Goal: Information Seeking & Learning: Learn about a topic

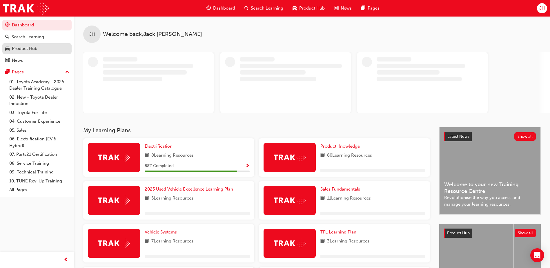
click at [33, 49] on div "Product Hub" at bounding box center [25, 48] width 26 height 7
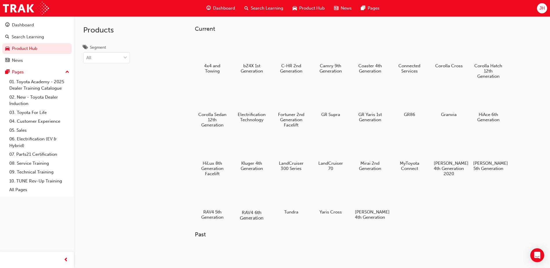
click at [250, 196] on div at bounding box center [252, 195] width 32 height 23
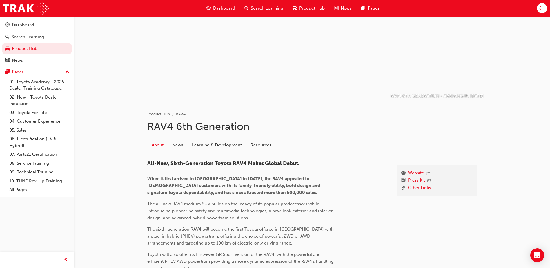
scroll to position [29, 0]
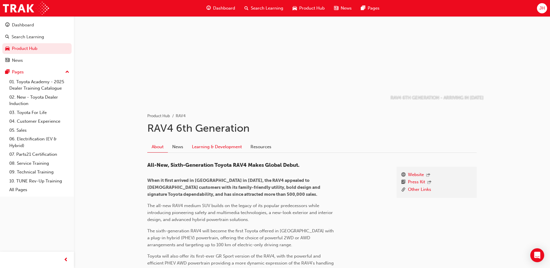
click at [211, 145] on link "Learning & Development" at bounding box center [217, 146] width 59 height 11
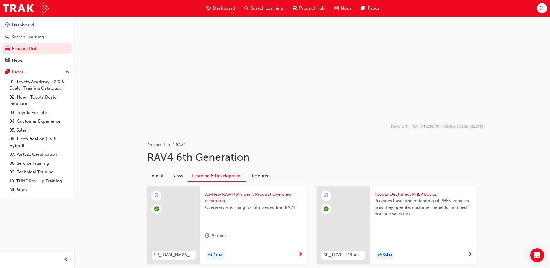
click at [218, 194] on span "All-New RAV4 (6th Gen): Product Overview eLearning" at bounding box center [254, 197] width 98 height 13
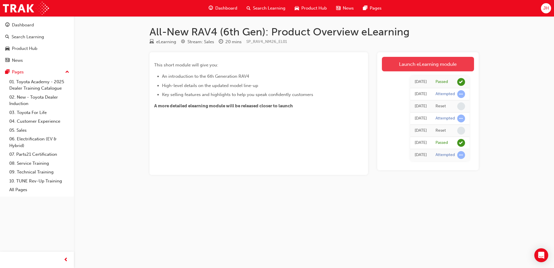
click at [410, 65] on link "Launch eLearning module" at bounding box center [428, 64] width 92 height 14
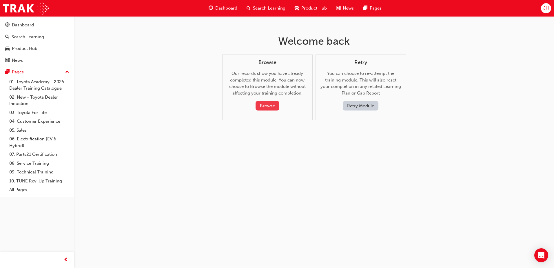
click at [261, 105] on button "Browse" at bounding box center [268, 106] width 24 height 10
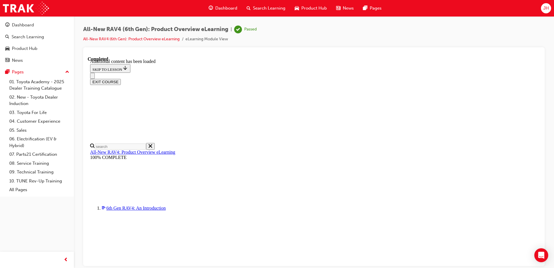
scroll to position [223, 0]
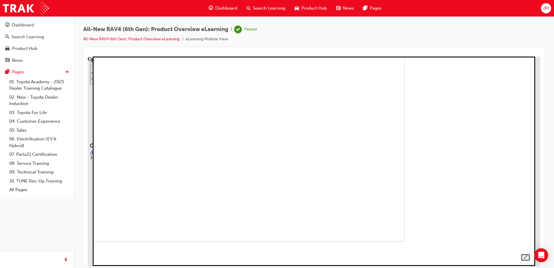
click at [405, 173] on img at bounding box center [193, 136] width 423 height 209
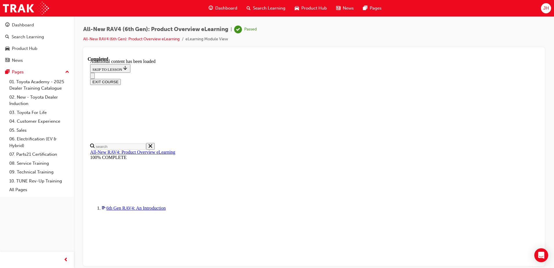
scroll to position [414, 0]
drag, startPoint x: 539, startPoint y: 141, endPoint x: 632, endPoint y: 305, distance: 188.1
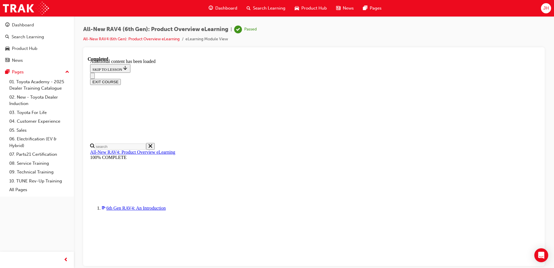
scroll to position [837, 0]
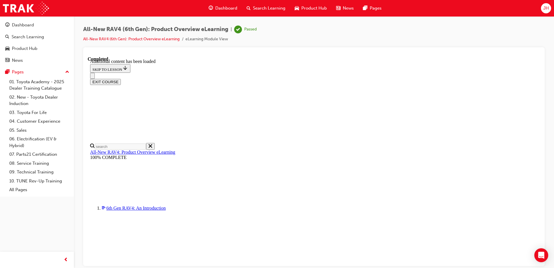
scroll to position [259, 0]
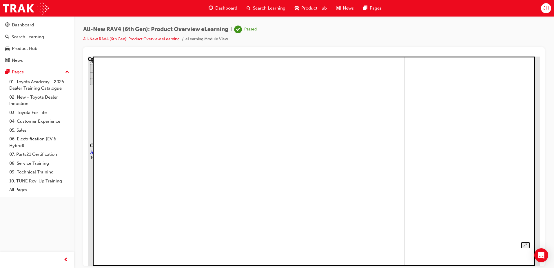
click at [369, 159] on img at bounding box center [193, 159] width 423 height 209
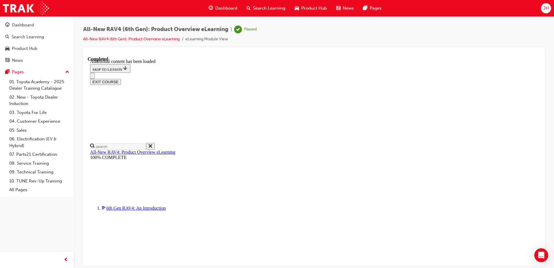
scroll to position [375, 0]
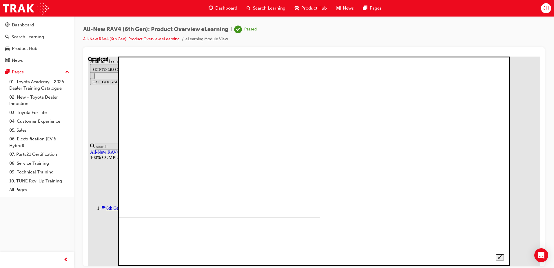
click at [320, 168] on img at bounding box center [134, 112] width 372 height 209
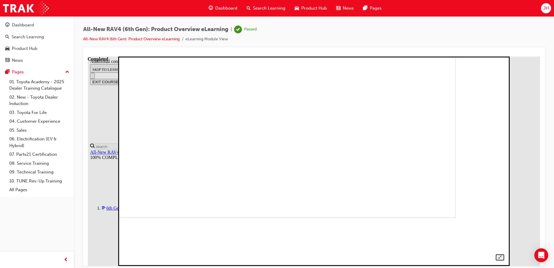
click at [299, 166] on img at bounding box center [270, 112] width 372 height 209
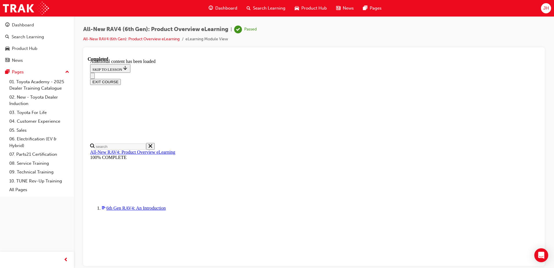
scroll to position [0, 0]
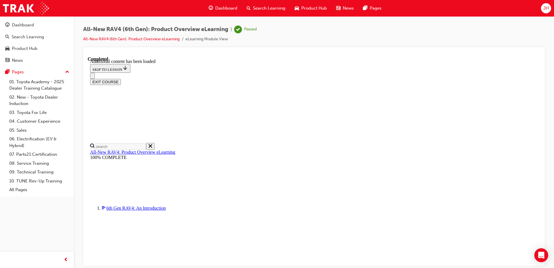
scroll to position [837, 0]
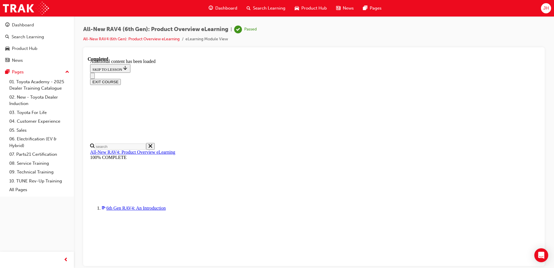
scroll to position [832, 0]
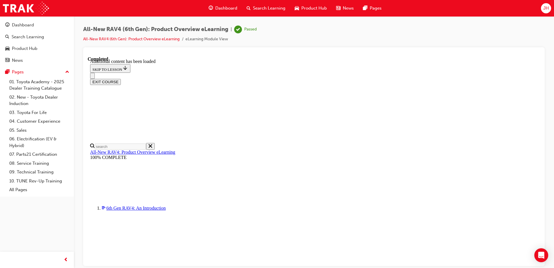
drag, startPoint x: 264, startPoint y: 134, endPoint x: 303, endPoint y: 130, distance: 39.0
